Goal: Check status: Check status

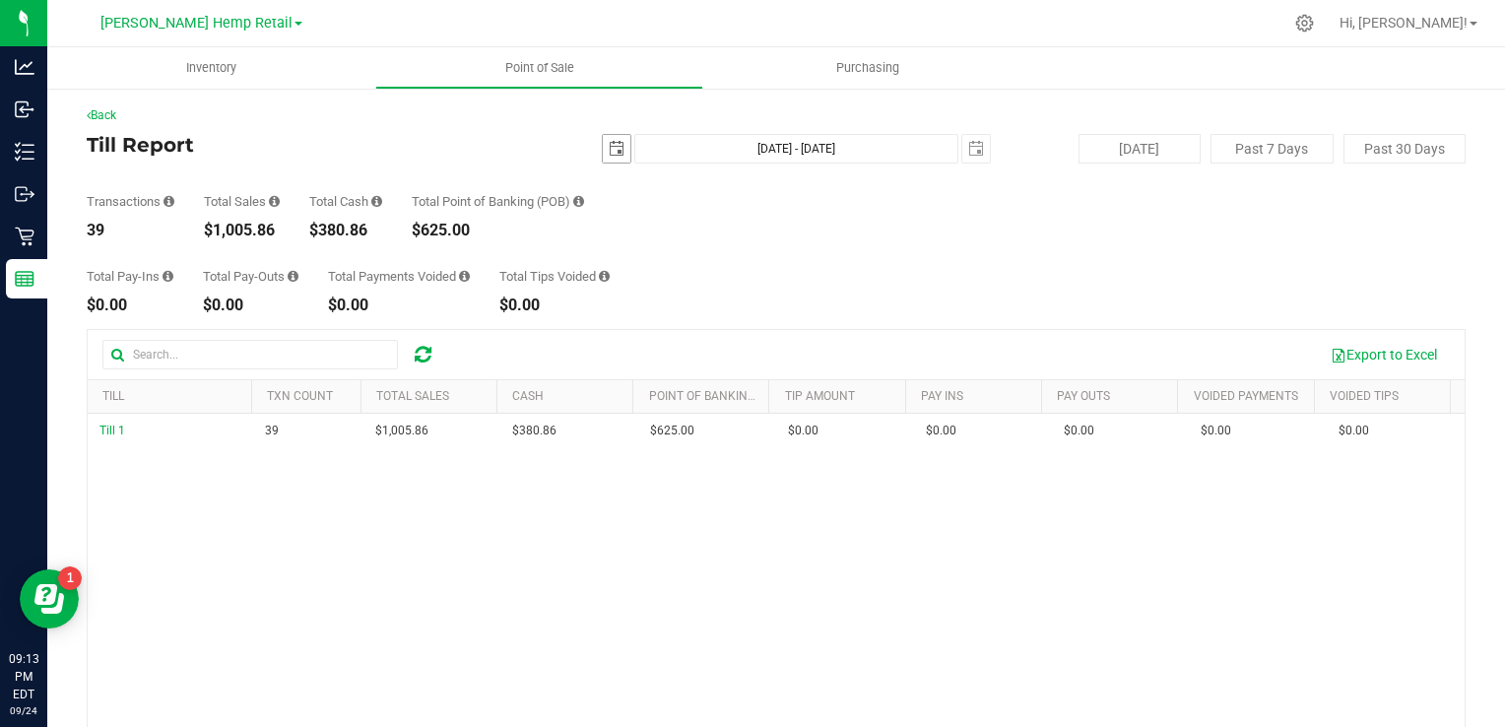
click at [609, 152] on span "select" at bounding box center [617, 149] width 16 height 16
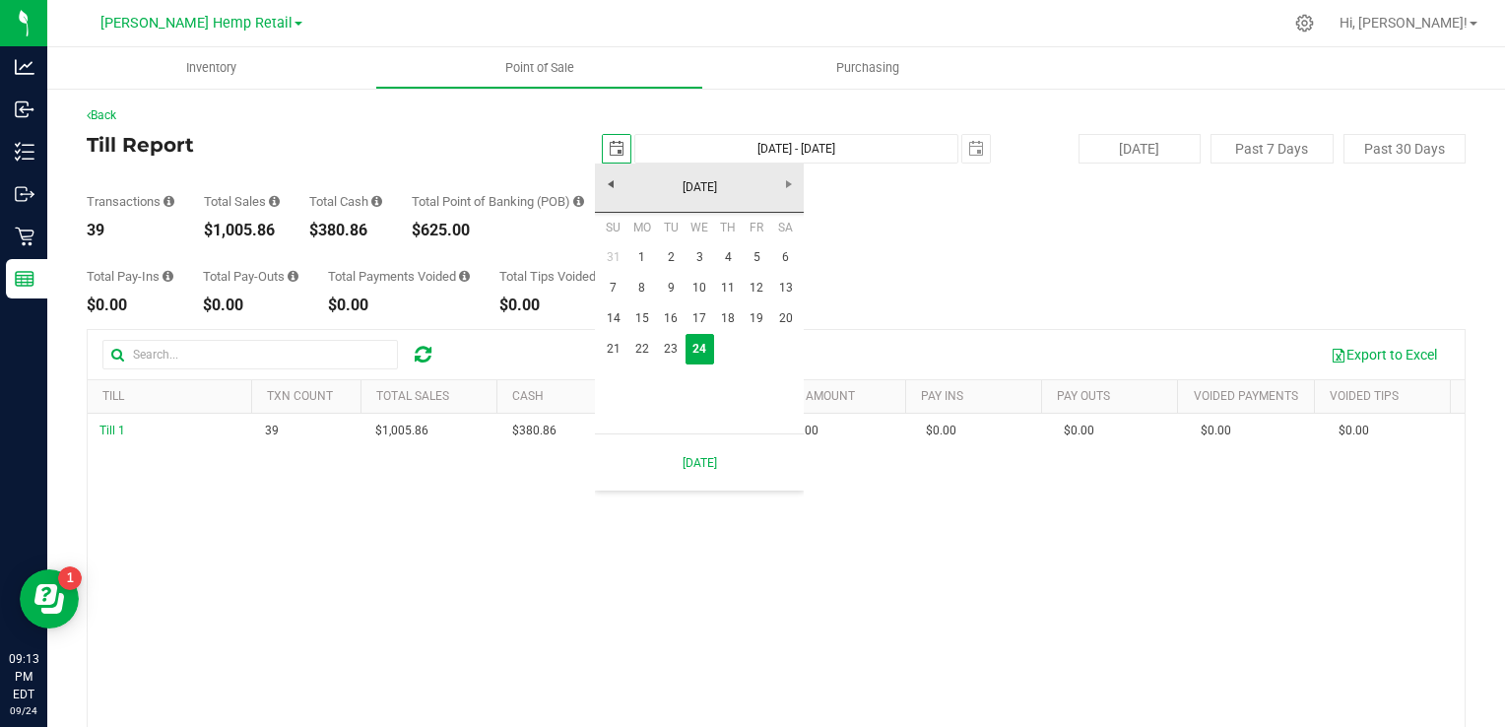
scroll to position [0, 48]
click at [702, 319] on link "17" at bounding box center [700, 318] width 29 height 31
type input "[DATE]"
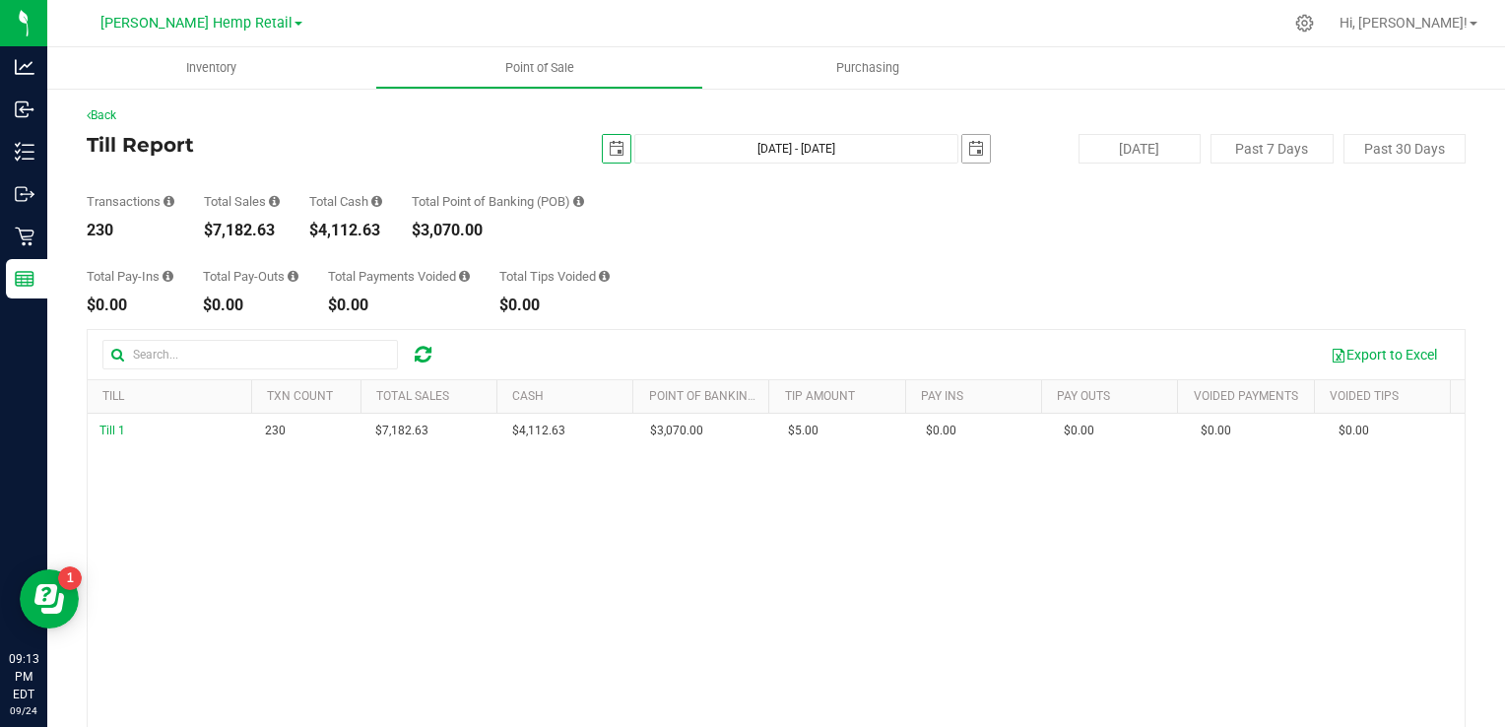
click at [968, 150] on span "select" at bounding box center [976, 149] width 16 height 16
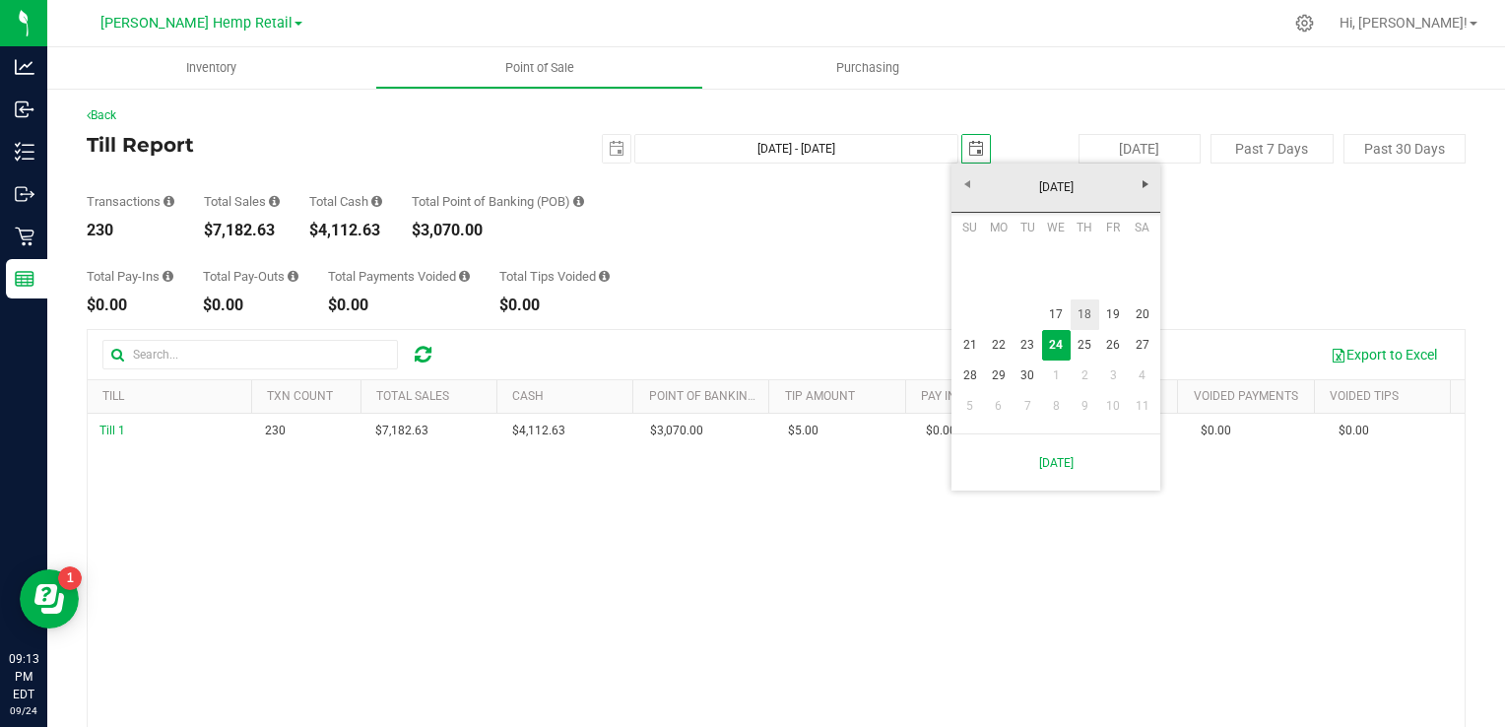
click at [1089, 313] on link "18" at bounding box center [1085, 315] width 29 height 31
type input "[DATE] - [DATE]"
type input "[DATE]"
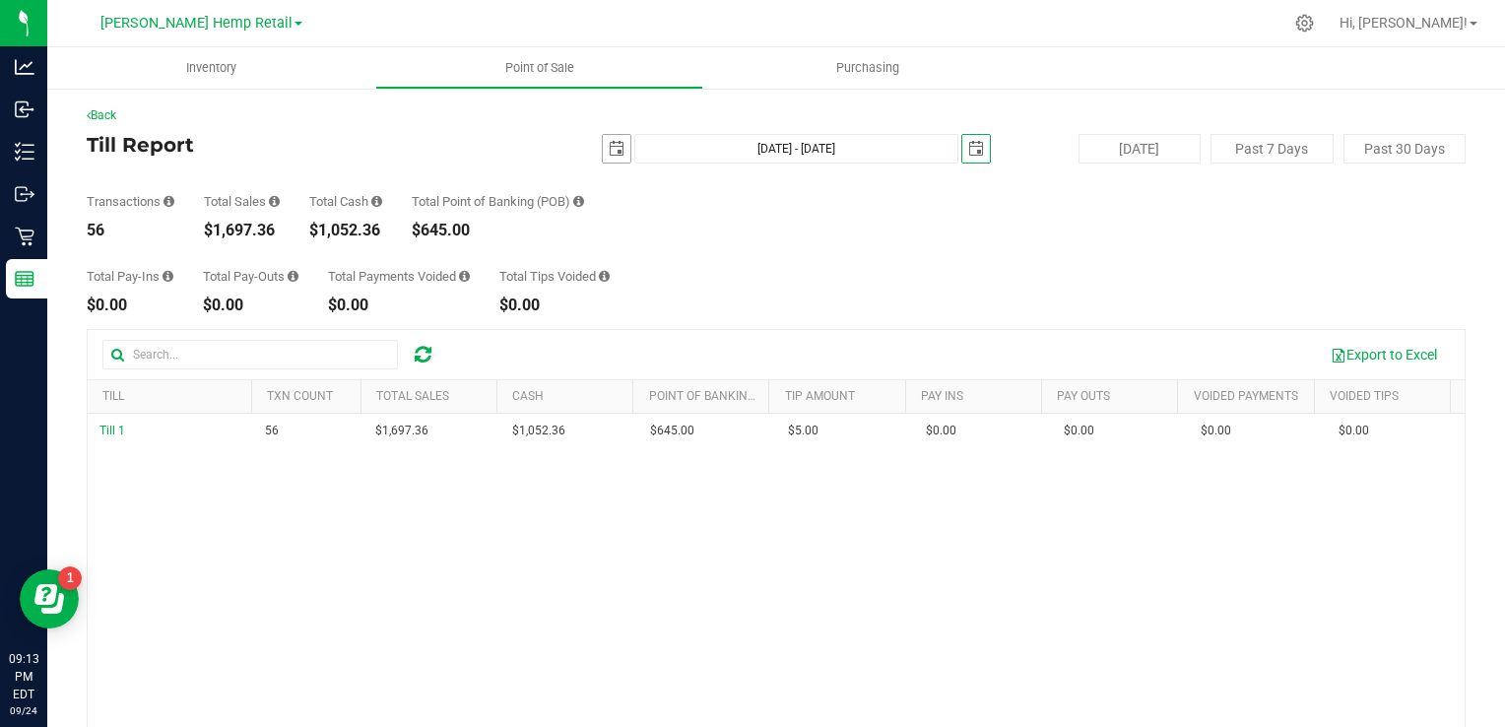
click at [611, 145] on span "select" at bounding box center [617, 149] width 16 height 16
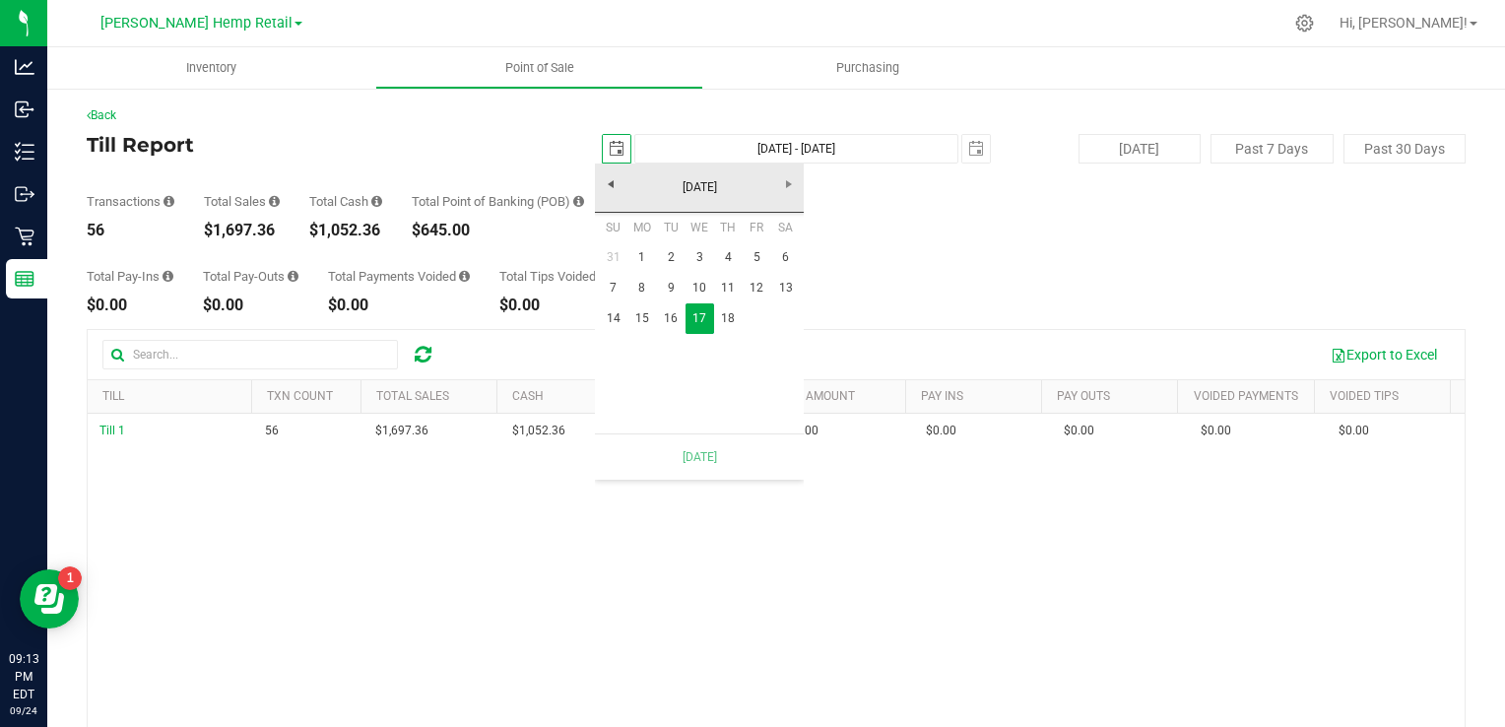
scroll to position [0, 48]
click at [720, 324] on link "18" at bounding box center [728, 318] width 29 height 31
type input "[DATE] - [DATE]"
type input "[DATE]"
